Goal: Transaction & Acquisition: Purchase product/service

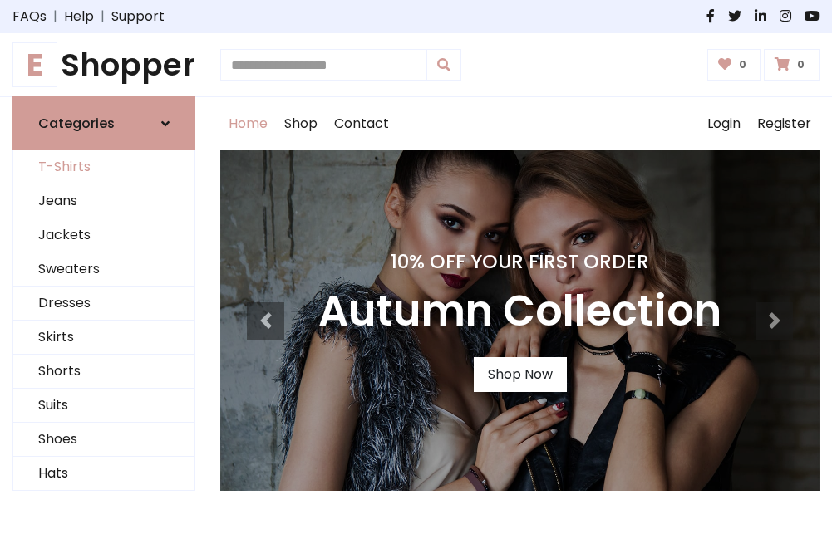
click at [104, 168] on link "T-Shirts" at bounding box center [103, 167] width 181 height 34
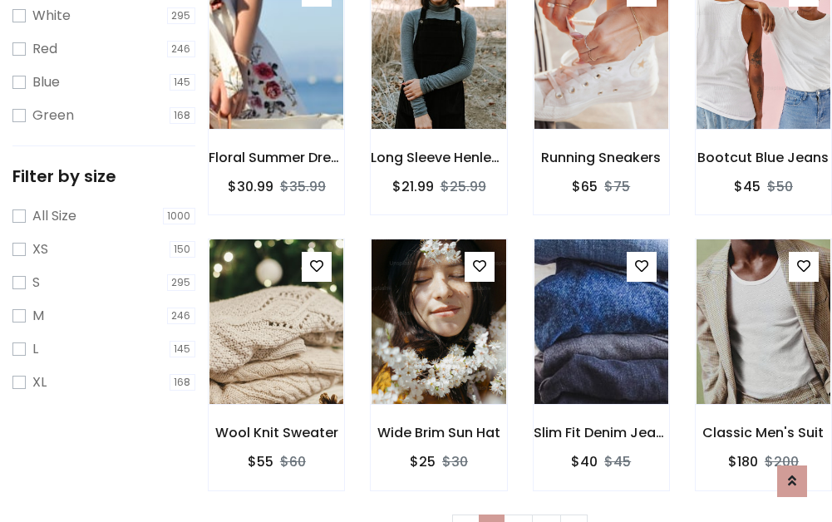
scroll to position [30, 0]
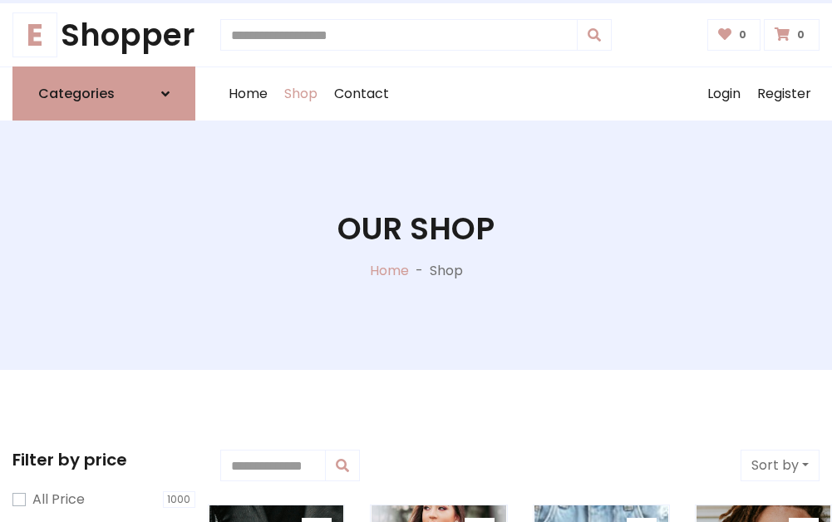
click at [415, 245] on h1 "Our Shop" at bounding box center [415, 228] width 157 height 37
click at [519, 94] on div "Home Shop Contact Log out Login Register" at bounding box center [519, 93] width 599 height 53
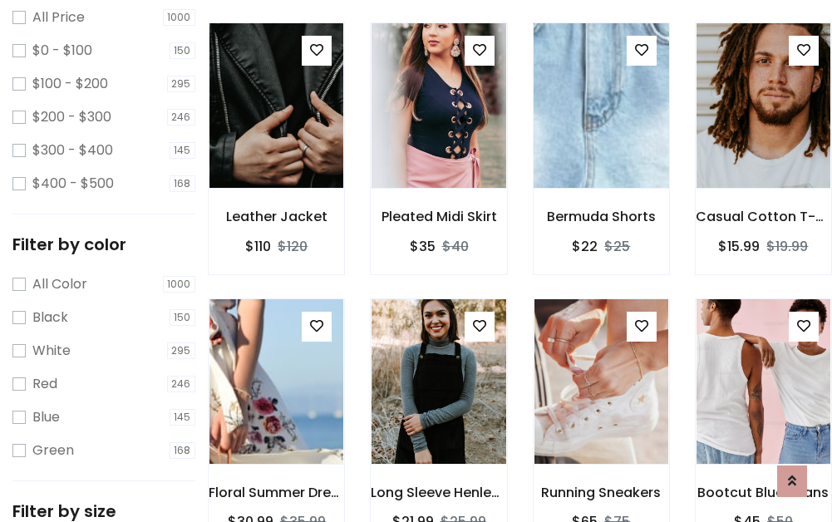
click at [601, 136] on img at bounding box center [601, 105] width 160 height 399
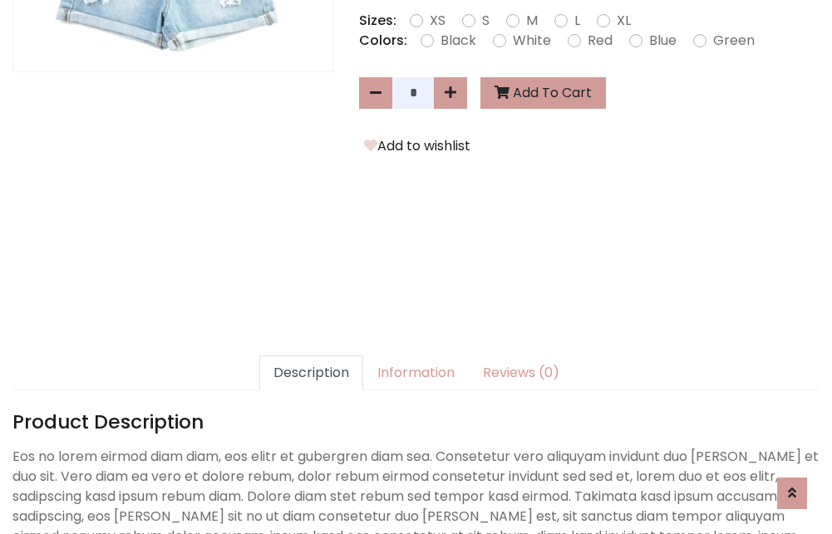
scroll to position [406, 0]
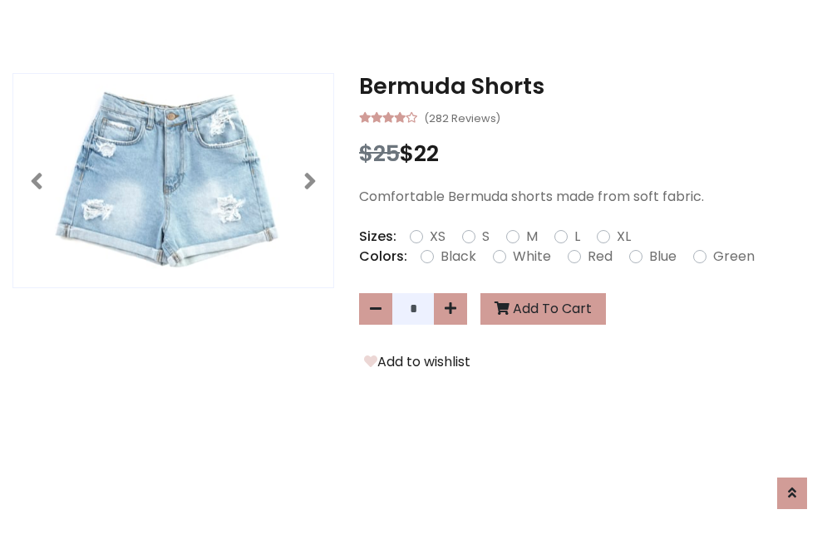
click at [589, 86] on h3 "Bermuda Shorts" at bounding box center [589, 86] width 460 height 27
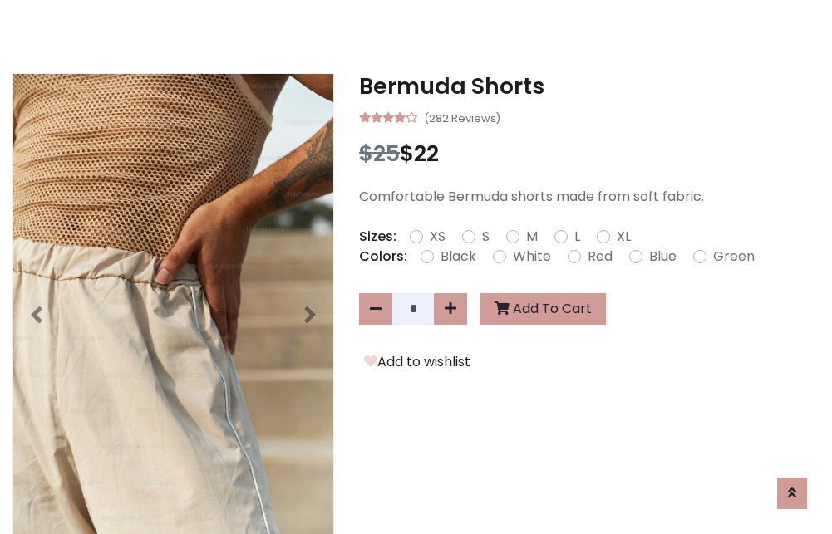
click at [589, 86] on h3 "Bermuda Shorts" at bounding box center [589, 86] width 460 height 27
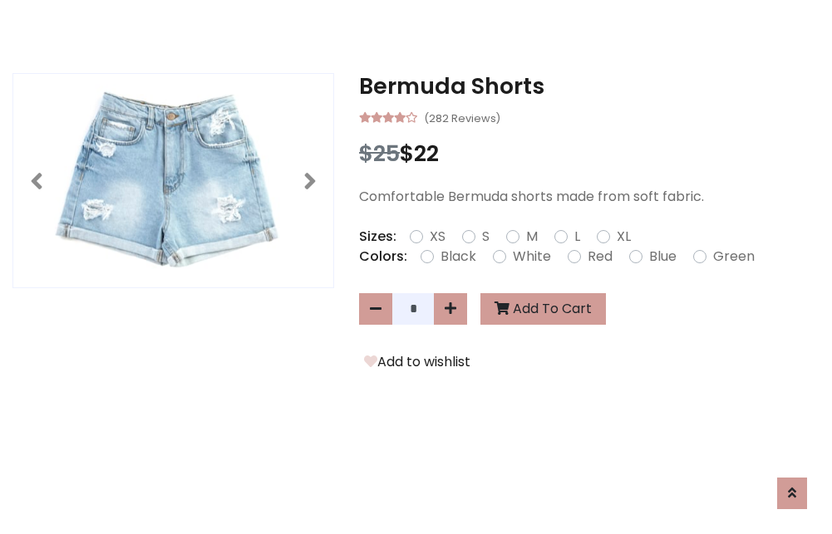
click at [589, 86] on h3 "Bermuda Shorts" at bounding box center [589, 86] width 460 height 27
